Goal: Transaction & Acquisition: Subscribe to service/newsletter

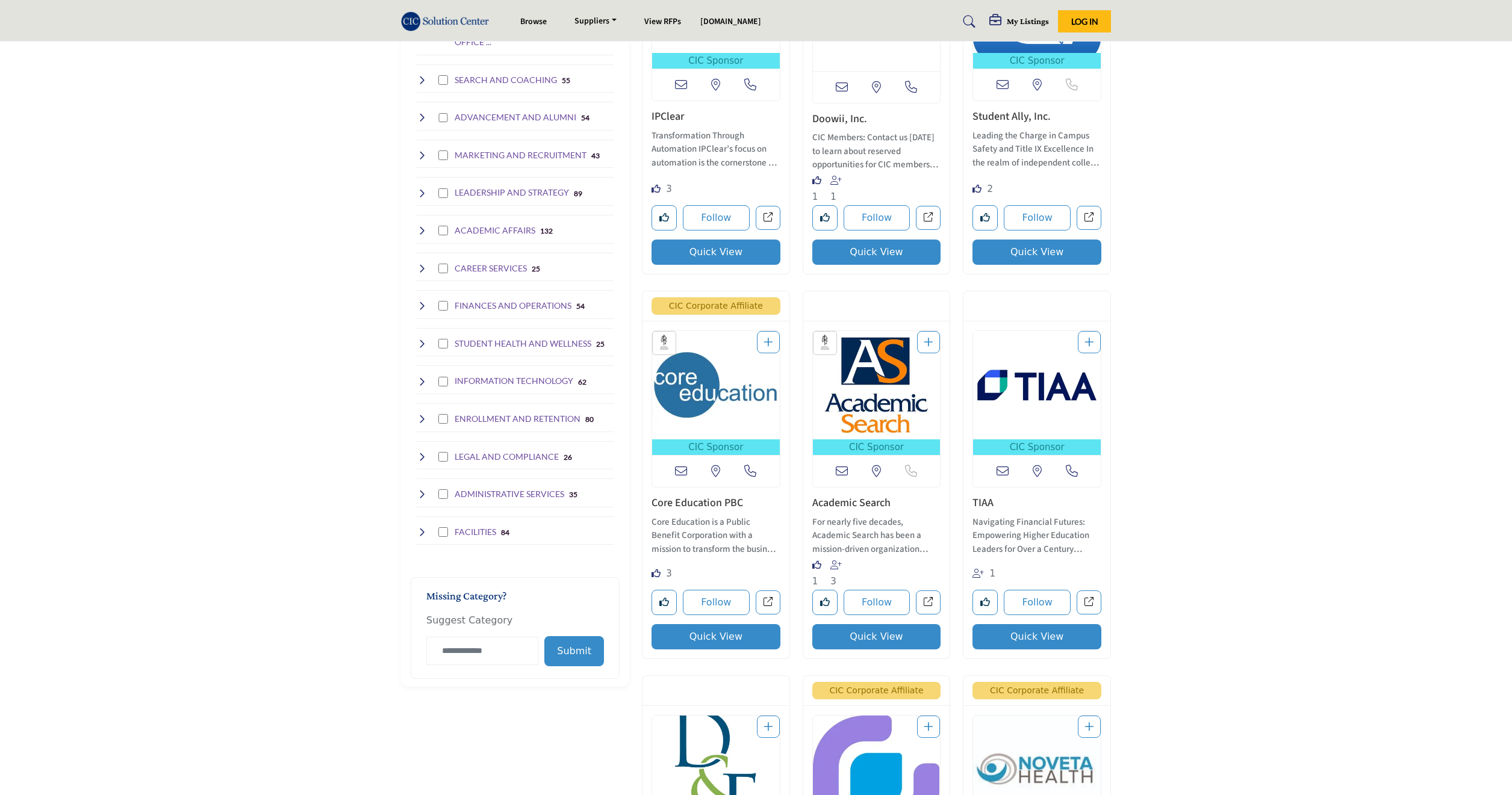
scroll to position [91, 0]
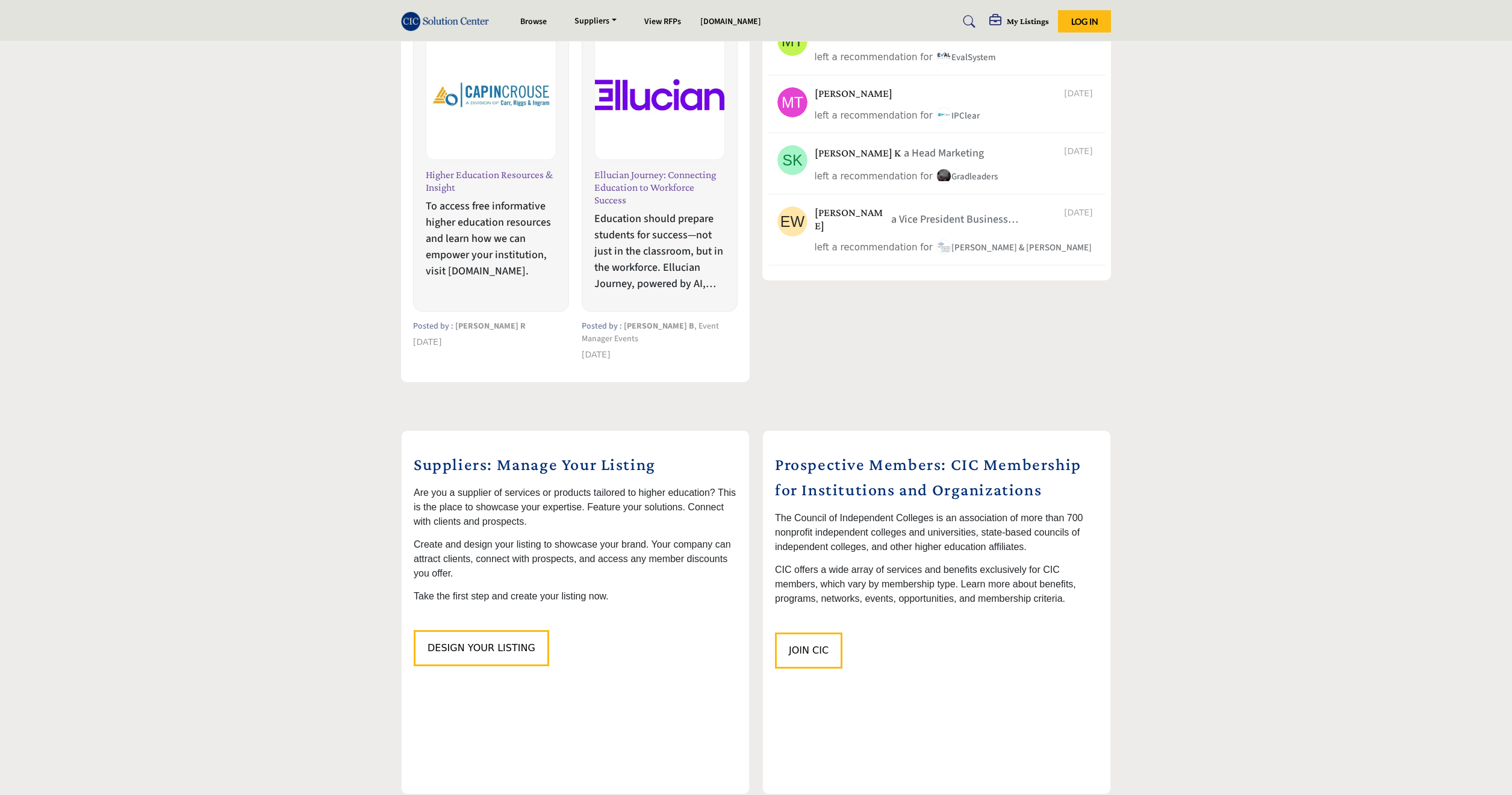
scroll to position [879, 0]
click at [512, 650] on span "Design Your Listing" at bounding box center [481, 649] width 108 height 11
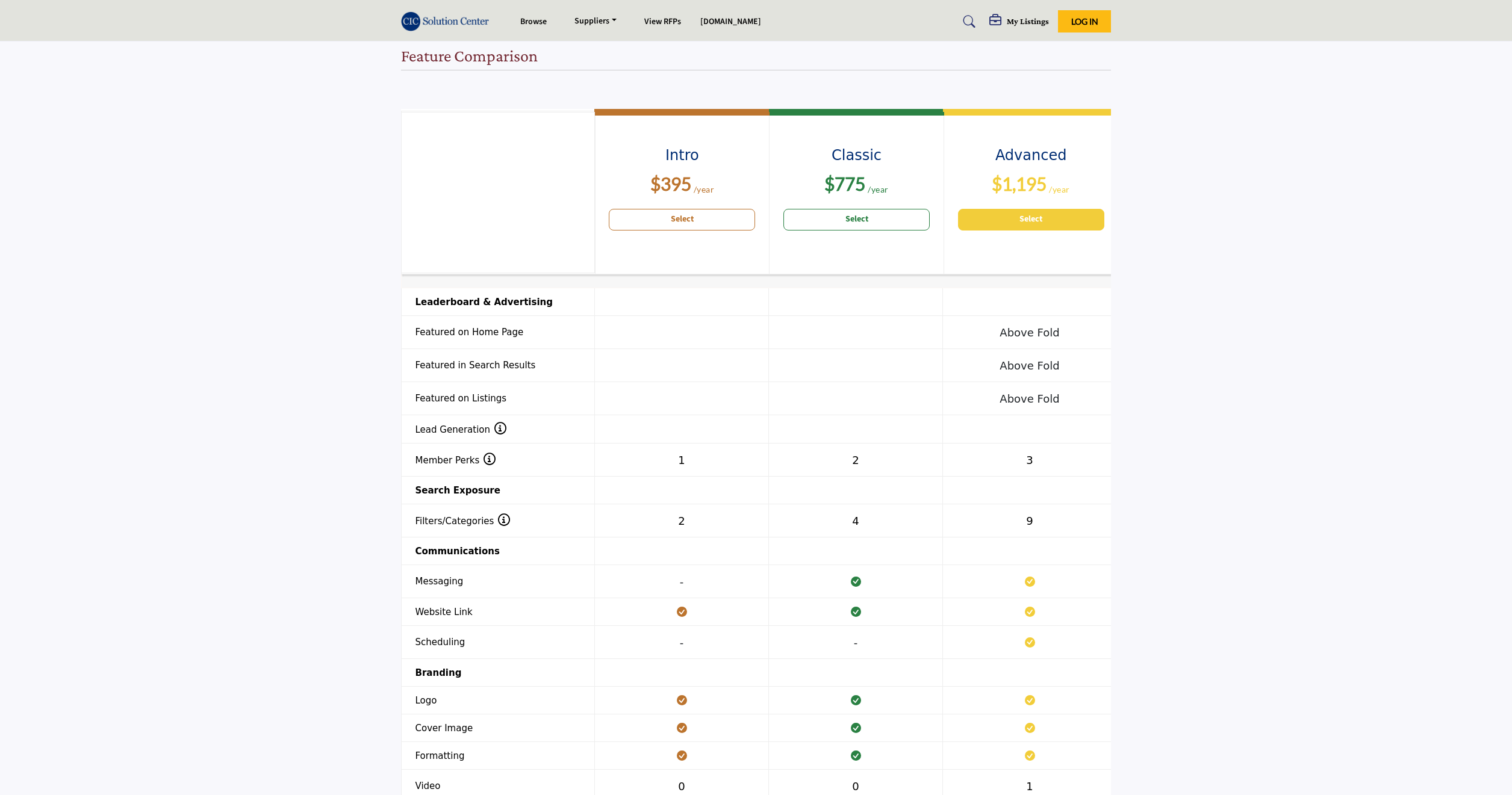
scroll to position [722, 0]
